Goal: Find contact information: Obtain details needed to contact an individual or organization

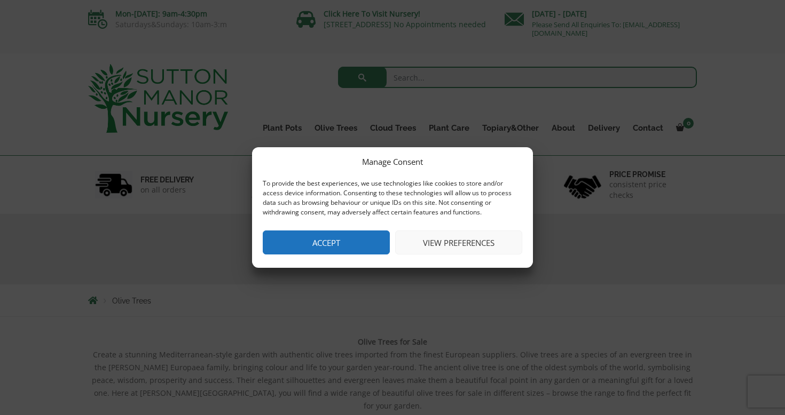
click at [353, 245] on button "Accept" at bounding box center [326, 243] width 127 height 24
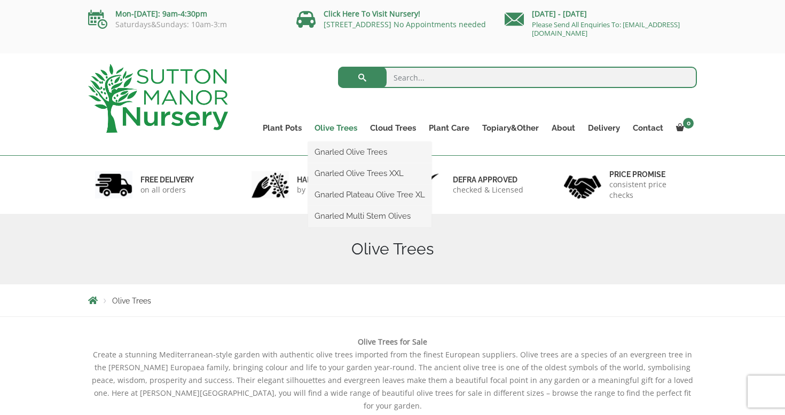
click at [327, 129] on link "Olive Trees" at bounding box center [336, 128] width 56 height 15
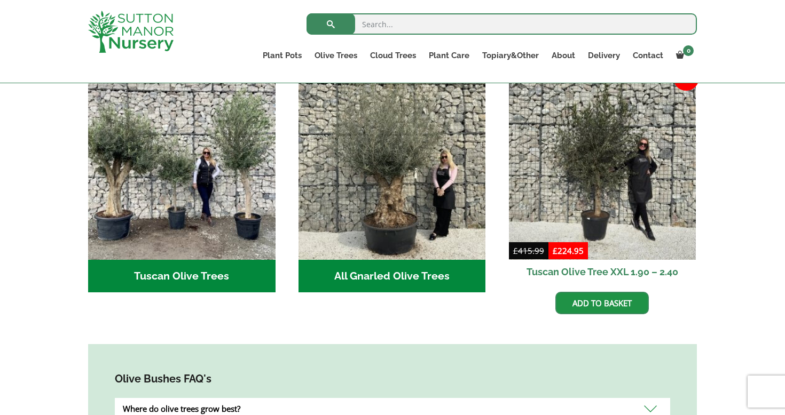
scroll to position [407, 0]
click at [200, 268] on h2 "Tuscan Olive Trees (9)" at bounding box center [181, 276] width 187 height 33
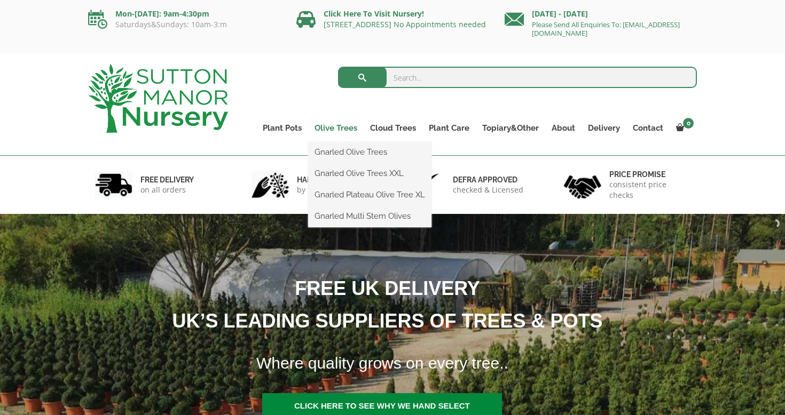
click at [339, 128] on link "Olive Trees" at bounding box center [336, 128] width 56 height 15
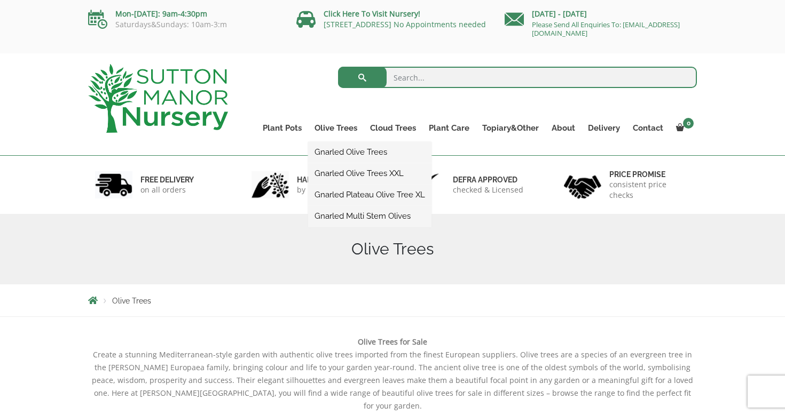
click at [341, 172] on link "Gnarled Olive Trees XXL" at bounding box center [369, 174] width 123 height 16
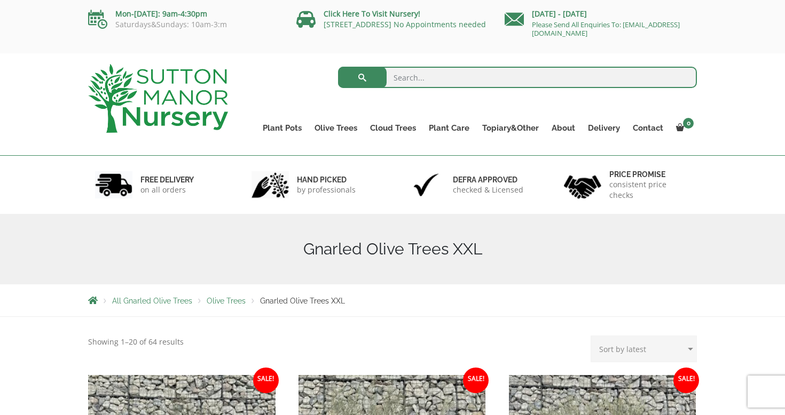
click at [341, 172] on div "hand picked by professionals" at bounding box center [315, 185] width 156 height 58
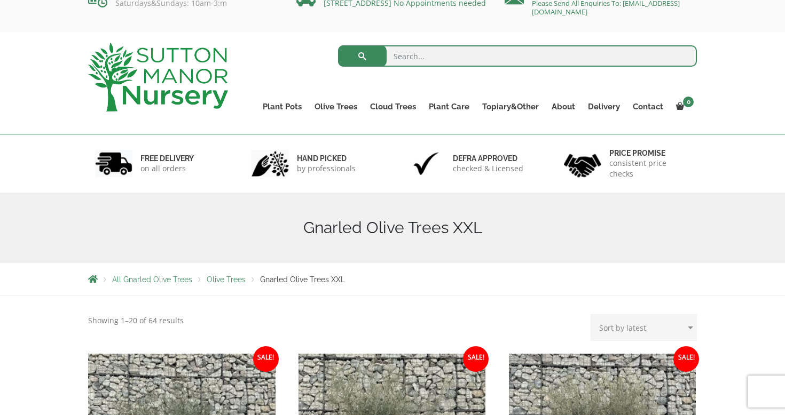
scroll to position [32, 0]
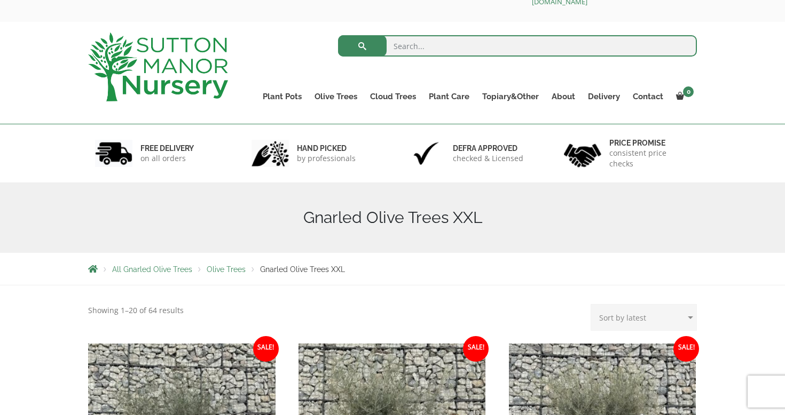
click at [223, 271] on span "Olive Trees" at bounding box center [226, 269] width 39 height 9
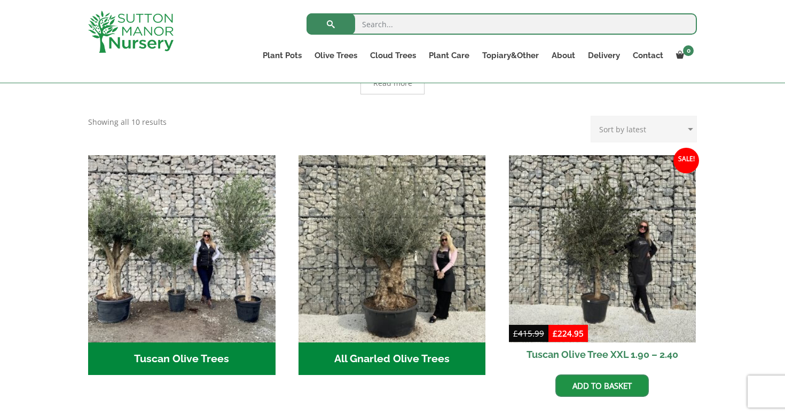
scroll to position [324, 0]
click at [188, 349] on h2 "Tuscan Olive Trees (9)" at bounding box center [181, 359] width 187 height 33
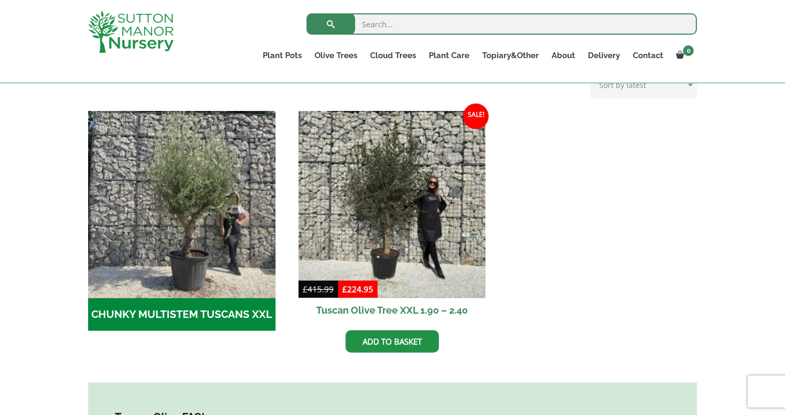
scroll to position [294, 0]
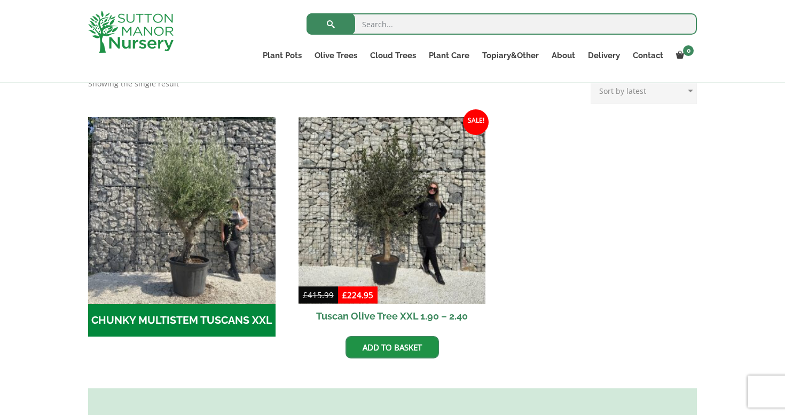
click at [194, 320] on h2 "CHUNKY MULTISTEM TUSCANS XXL (8)" at bounding box center [181, 320] width 187 height 33
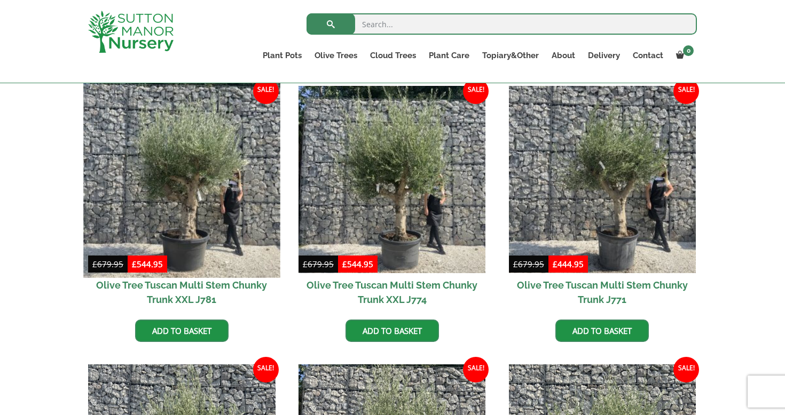
scroll to position [271, 0]
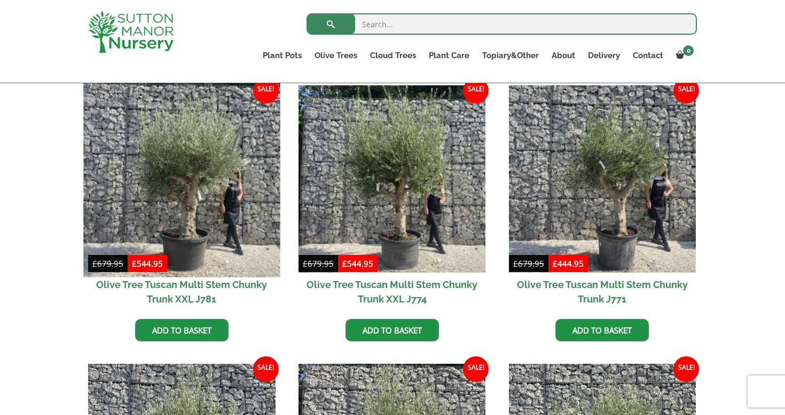
click at [185, 146] on img at bounding box center [181, 179] width 197 height 197
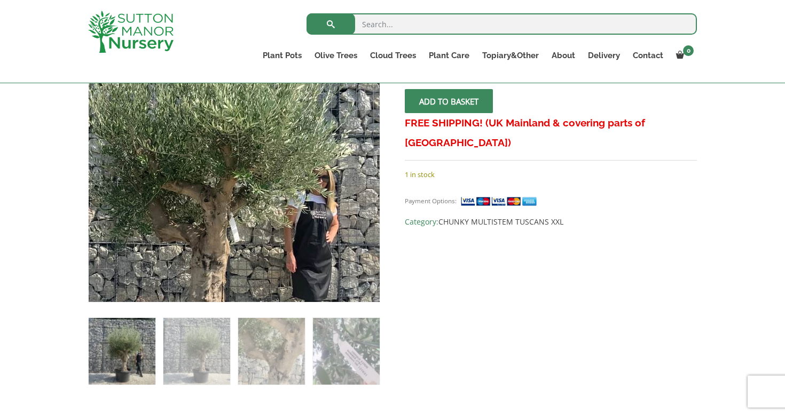
scroll to position [240, 0]
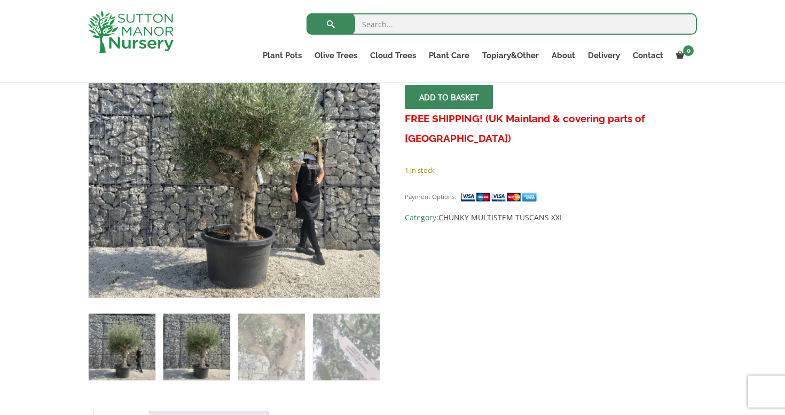
click at [209, 347] on img at bounding box center [196, 347] width 67 height 67
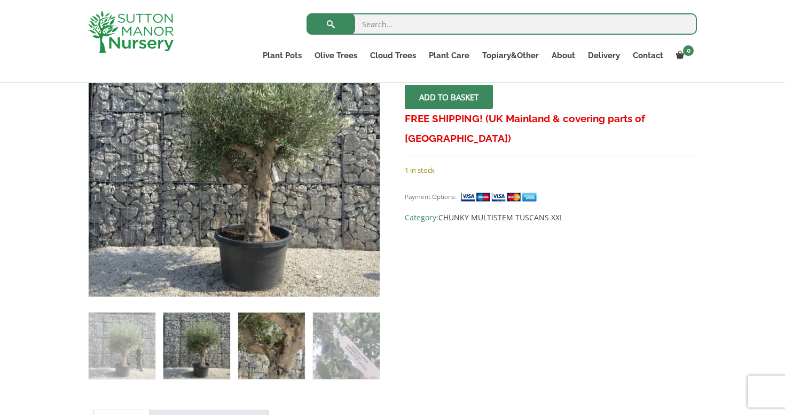
click at [254, 345] on img at bounding box center [271, 346] width 67 height 67
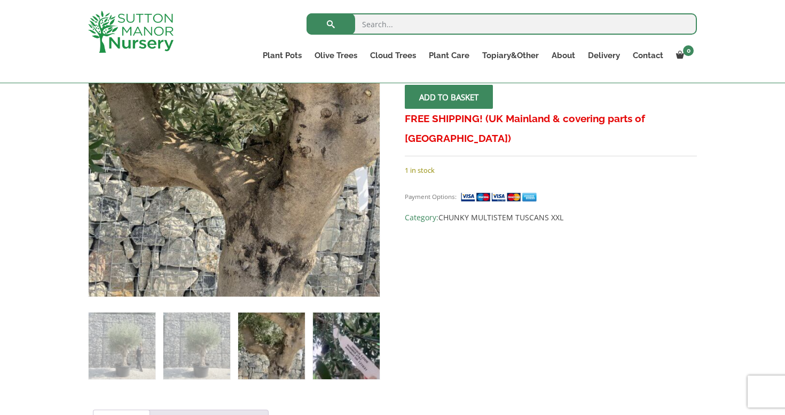
click at [317, 343] on img at bounding box center [346, 346] width 67 height 67
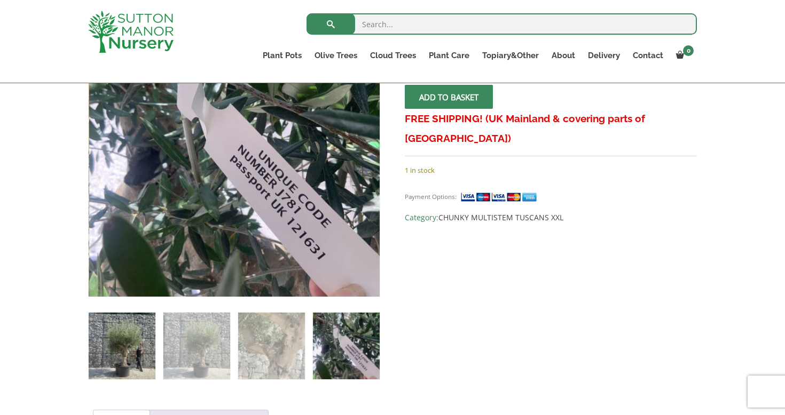
click at [127, 356] on img at bounding box center [122, 346] width 67 height 67
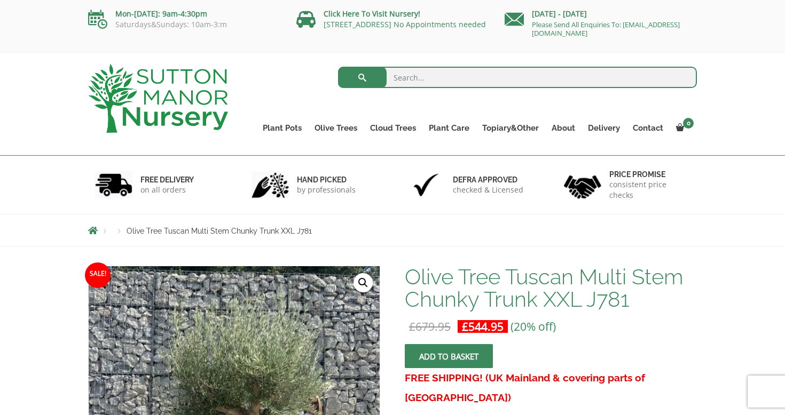
scroll to position [0, 0]
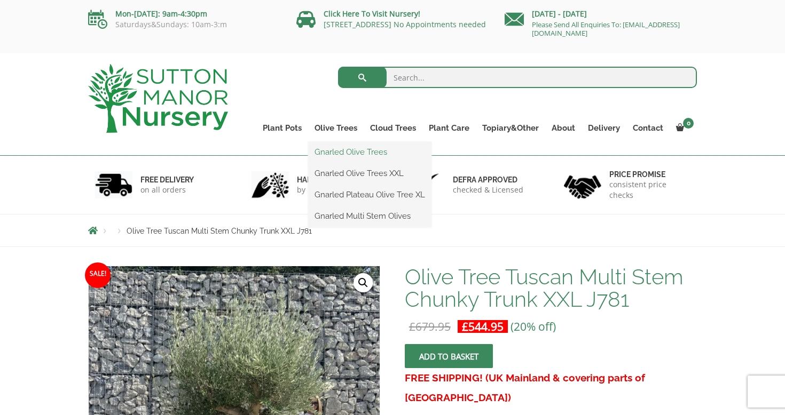
click at [354, 155] on link "Gnarled Olive Trees" at bounding box center [369, 152] width 123 height 16
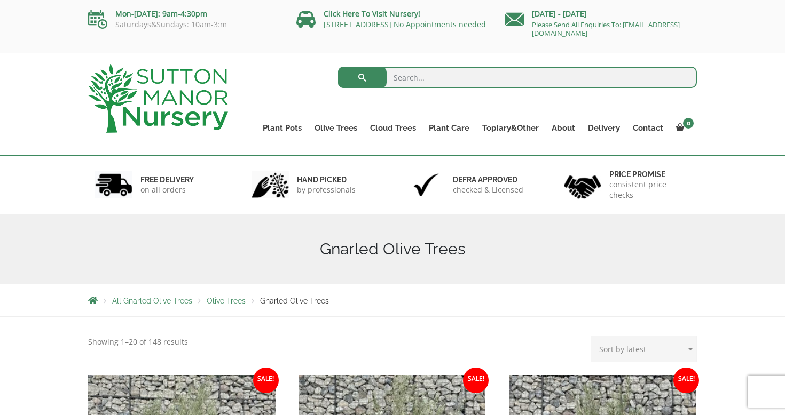
click at [232, 302] on span "Olive Trees" at bounding box center [226, 301] width 39 height 9
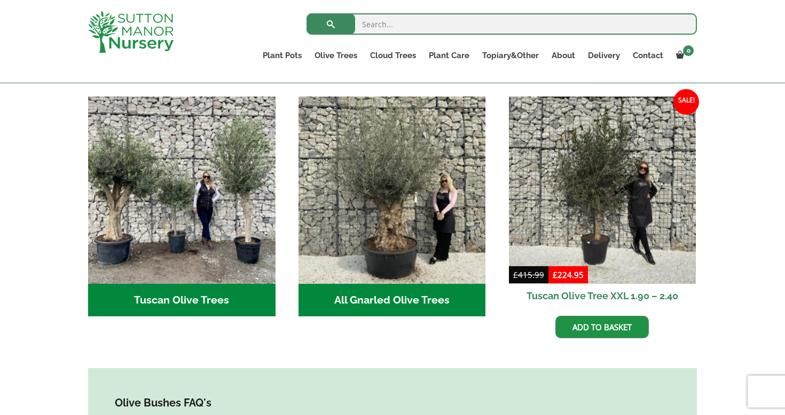
scroll to position [383, 0]
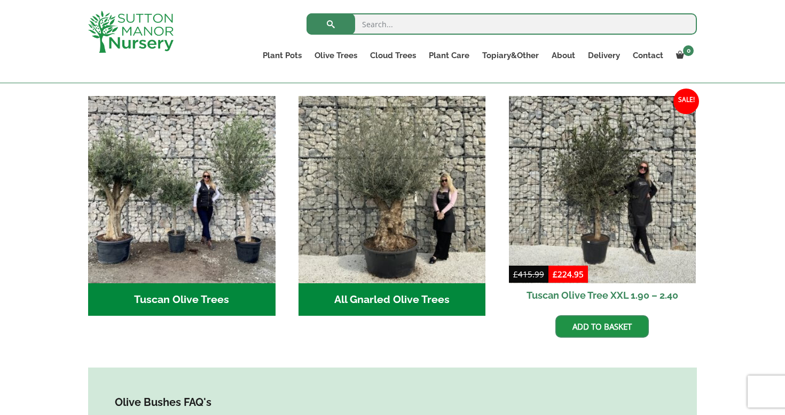
click at [205, 288] on h2 "Tuscan Olive Trees (9)" at bounding box center [181, 300] width 187 height 33
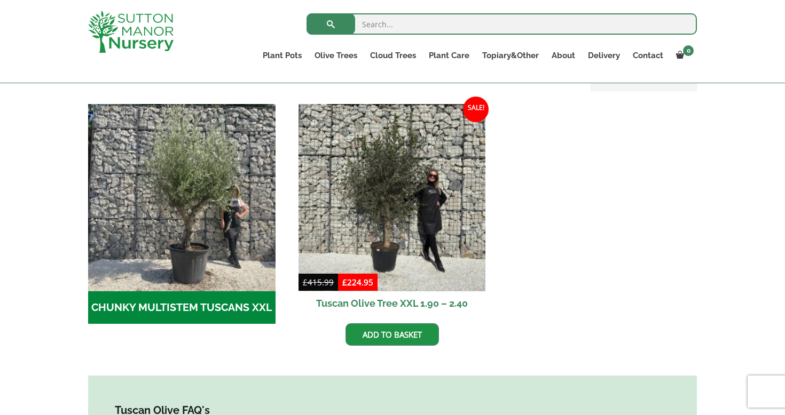
scroll to position [308, 0]
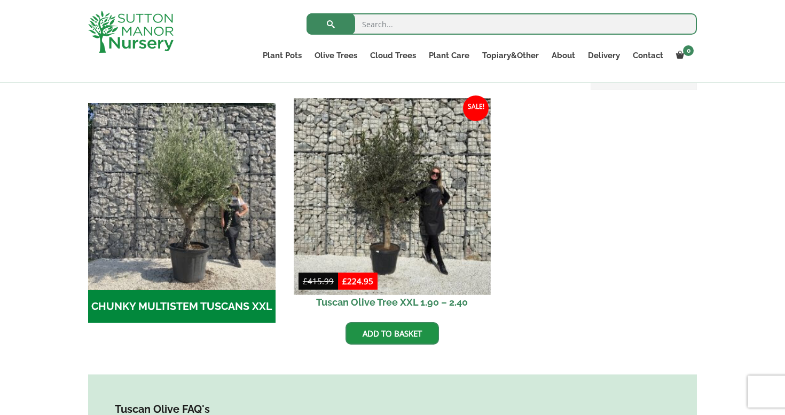
click at [397, 227] on img at bounding box center [392, 196] width 197 height 197
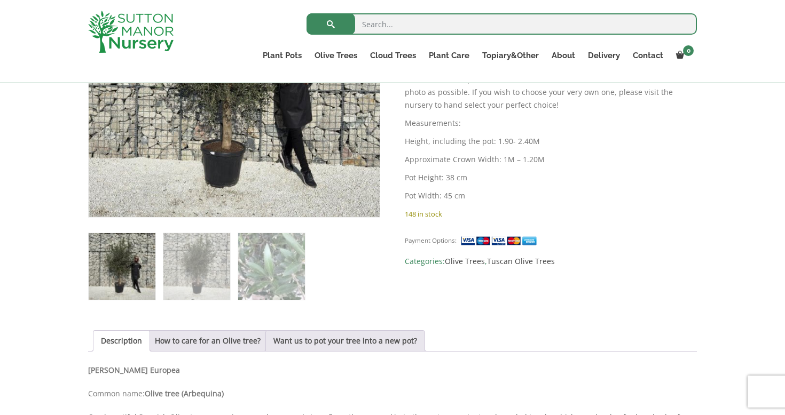
scroll to position [312, 0]
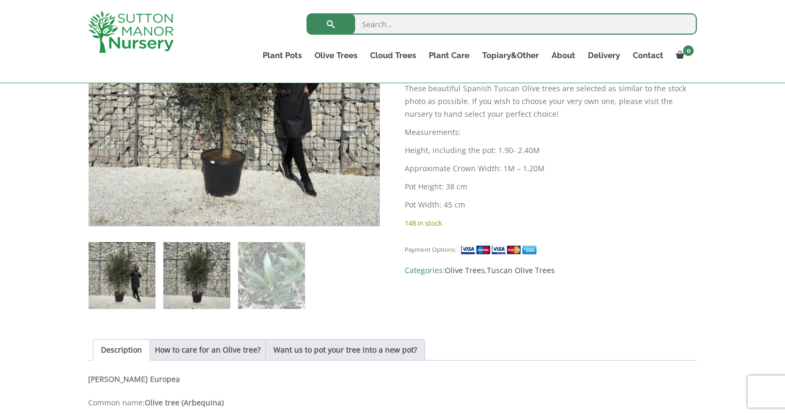
click at [202, 291] on img at bounding box center [196, 275] width 67 height 67
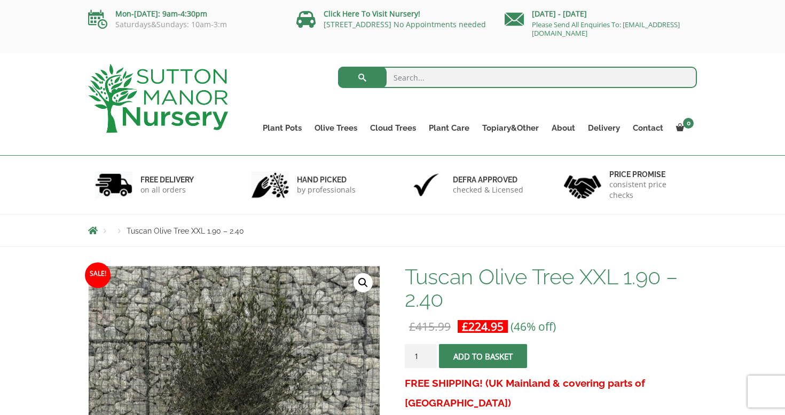
scroll to position [0, 0]
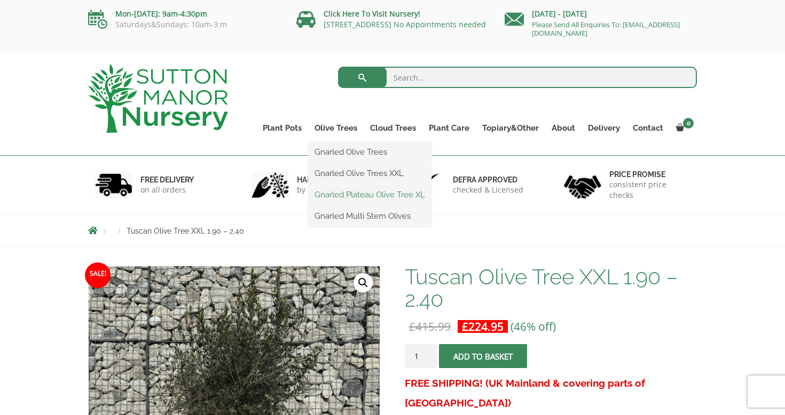
click at [338, 192] on link "Gnarled Plateau Olive Tree XL" at bounding box center [369, 195] width 123 height 16
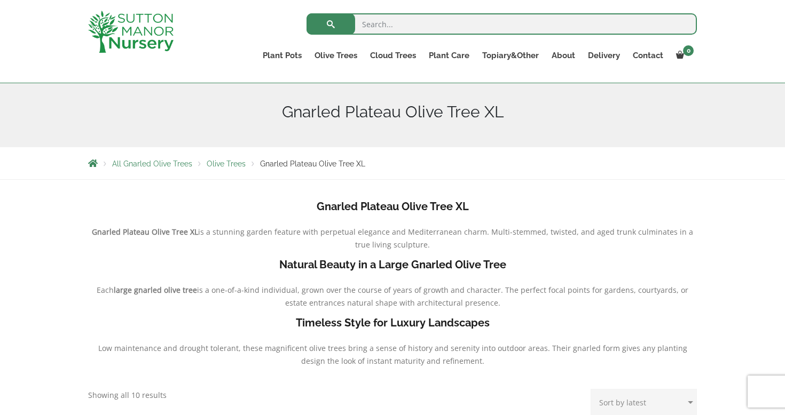
scroll to position [128, 0]
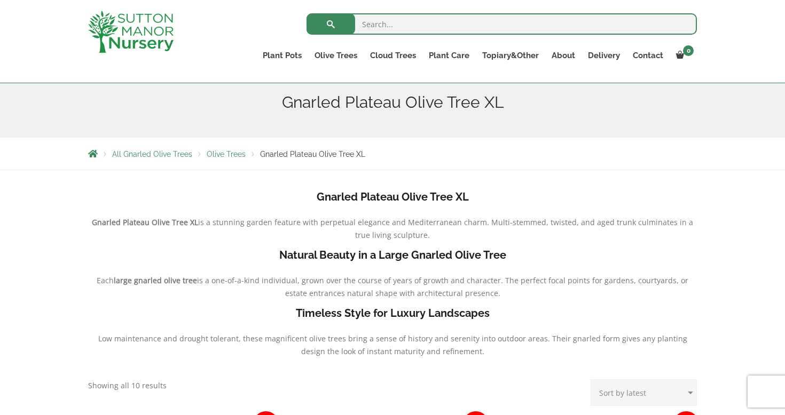
click at [228, 155] on span "Olive Trees" at bounding box center [226, 154] width 39 height 9
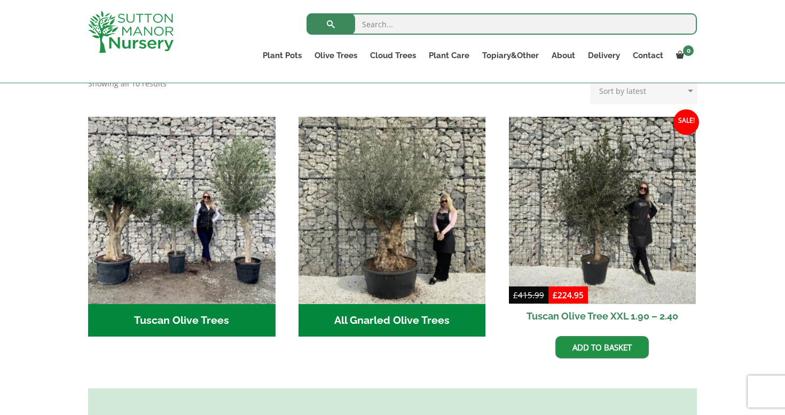
scroll to position [371, 0]
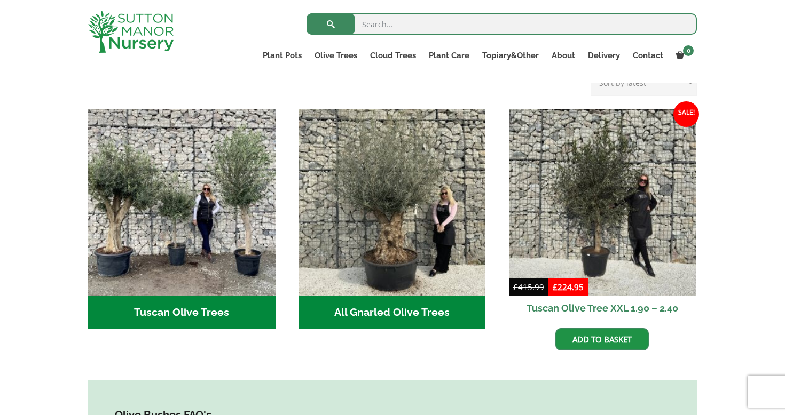
click at [339, 296] on h2 "All Gnarled Olive Trees (210)" at bounding box center [392, 312] width 187 height 33
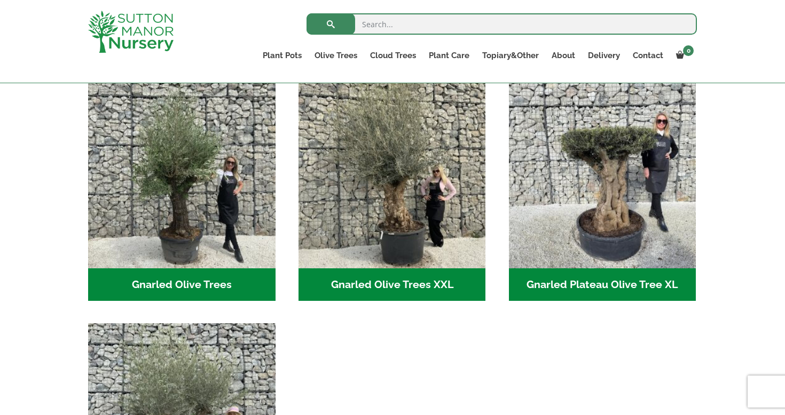
scroll to position [236, 0]
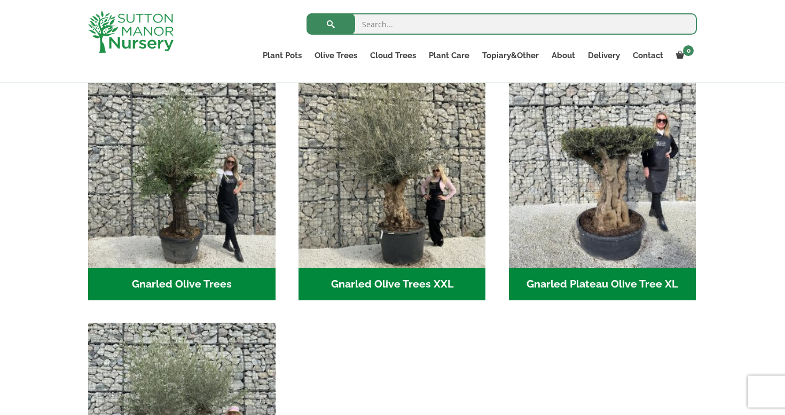
click at [197, 280] on h2 "Gnarled Olive Trees (124)" at bounding box center [181, 284] width 187 height 33
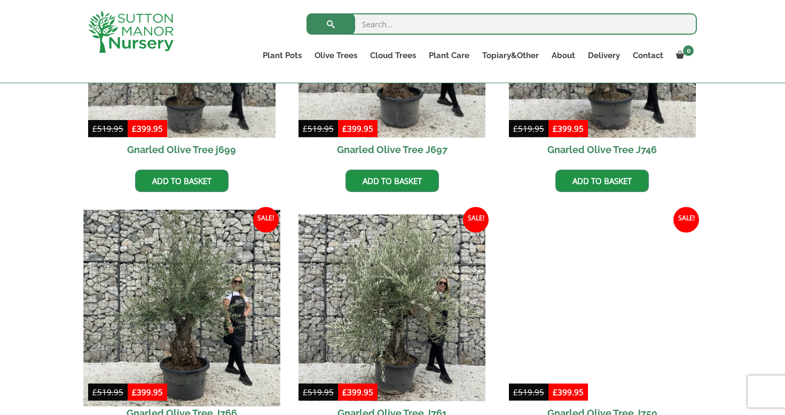
scroll to position [408, 0]
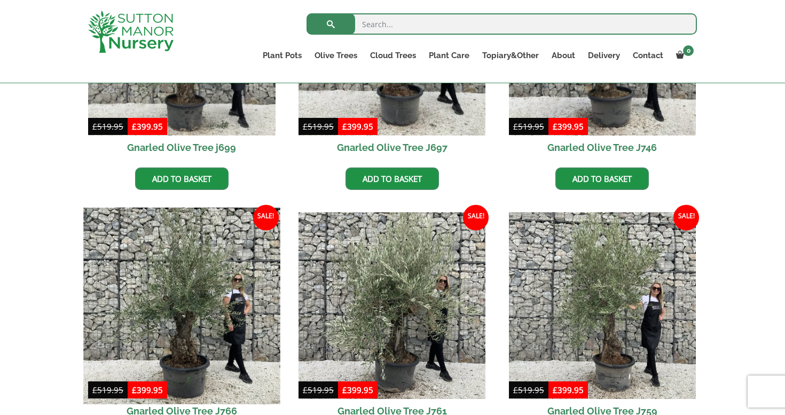
click at [197, 280] on img at bounding box center [181, 306] width 197 height 197
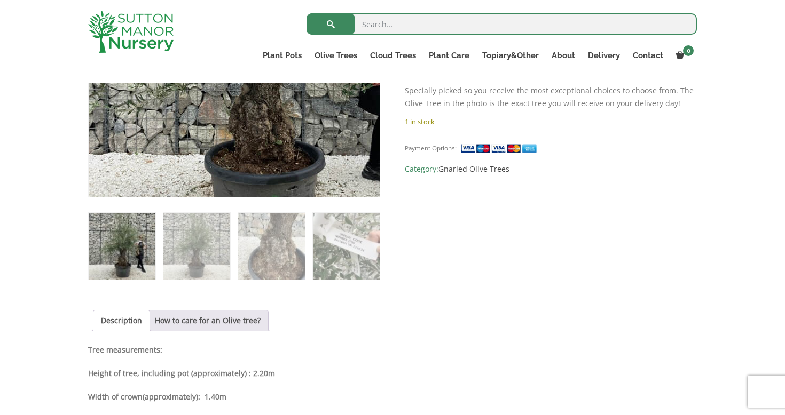
scroll to position [345, 0]
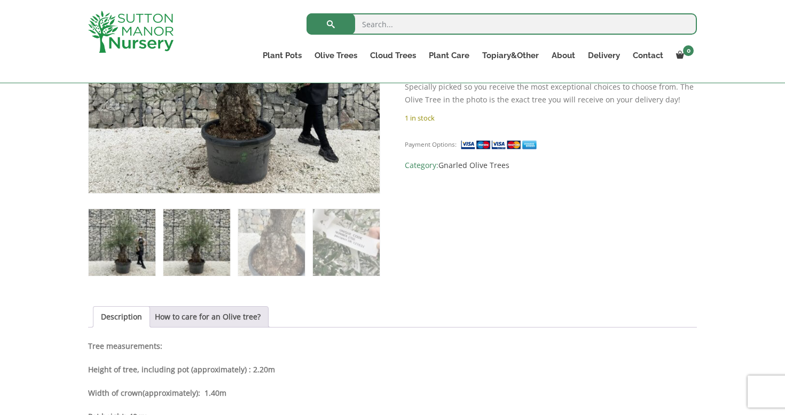
click at [190, 256] on img at bounding box center [196, 242] width 67 height 67
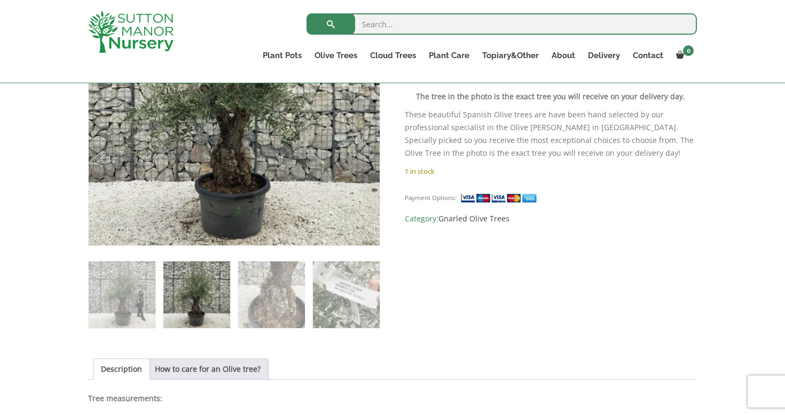
scroll to position [295, 0]
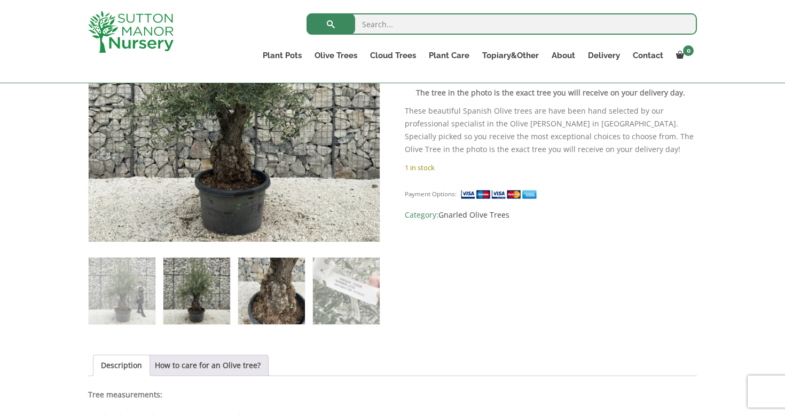
click at [279, 286] on img at bounding box center [271, 291] width 67 height 67
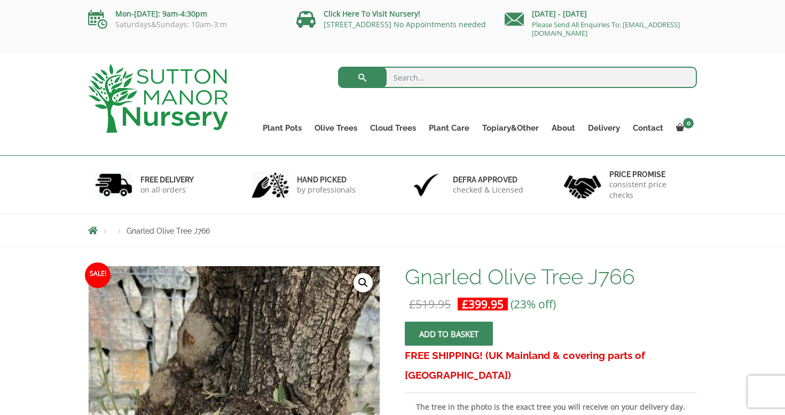
scroll to position [0, 0]
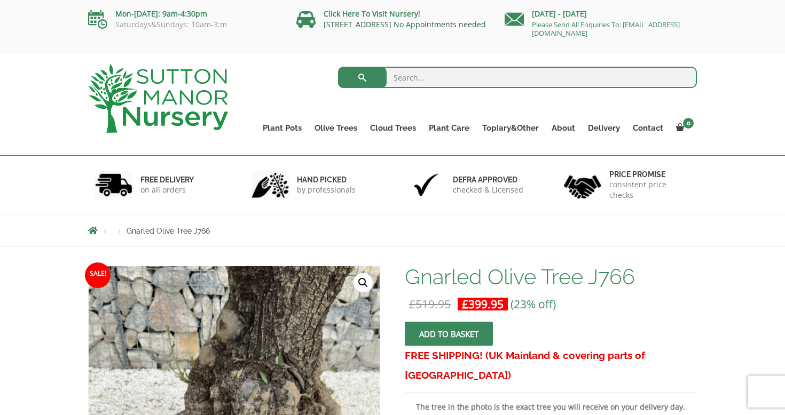
click at [382, 26] on link "[STREET_ADDRESS] No Appointments needed" at bounding box center [405, 24] width 162 height 10
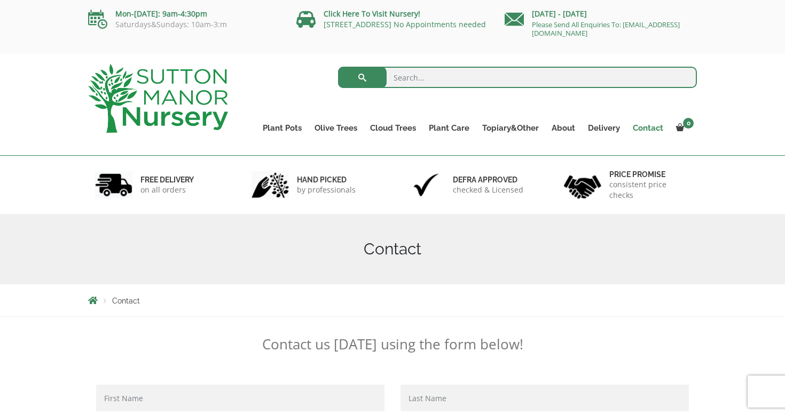
click at [647, 128] on link "Contact" at bounding box center [647, 128] width 43 height 15
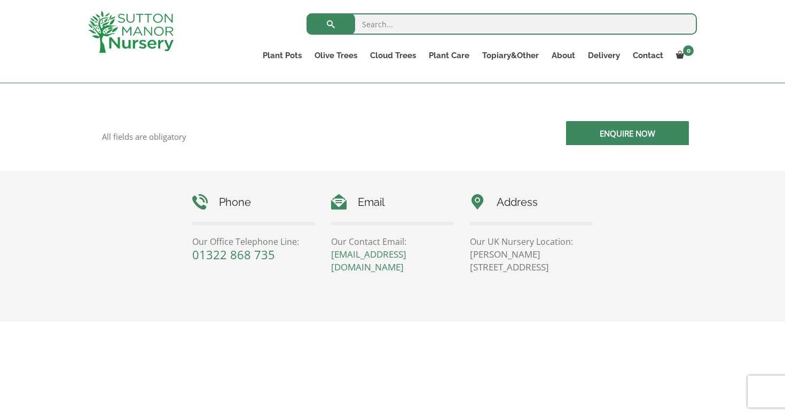
scroll to position [342, 0]
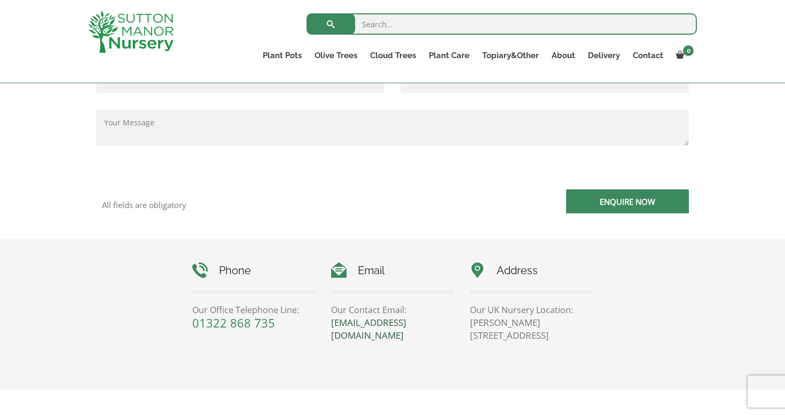
click at [365, 326] on link "[EMAIL_ADDRESS][DOMAIN_NAME]" at bounding box center [368, 329] width 75 height 25
